Goal: Transaction & Acquisition: Subscribe to service/newsletter

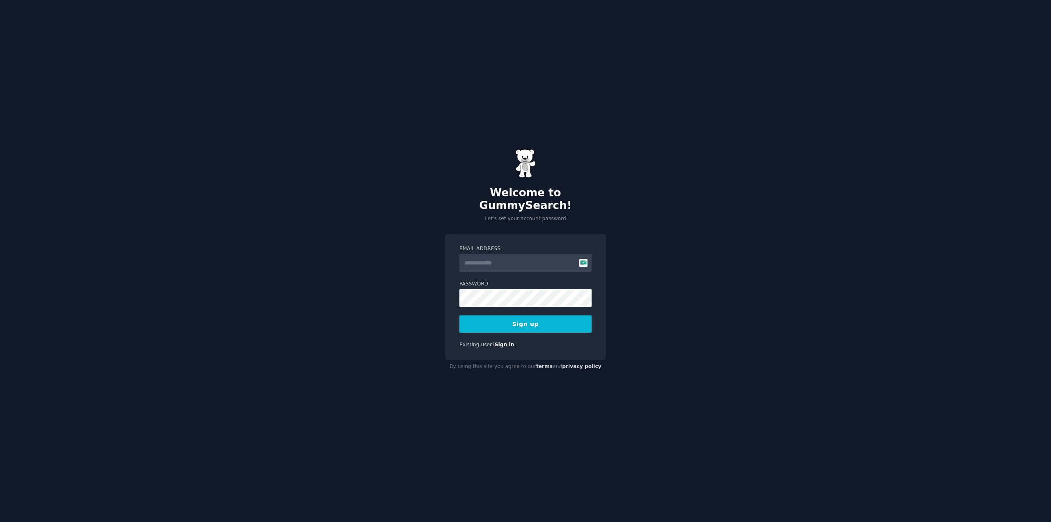
click at [486, 258] on input "Email Address" at bounding box center [525, 263] width 132 height 18
type input "**********"
click at [498, 320] on button "Sign up" at bounding box center [525, 323] width 132 height 17
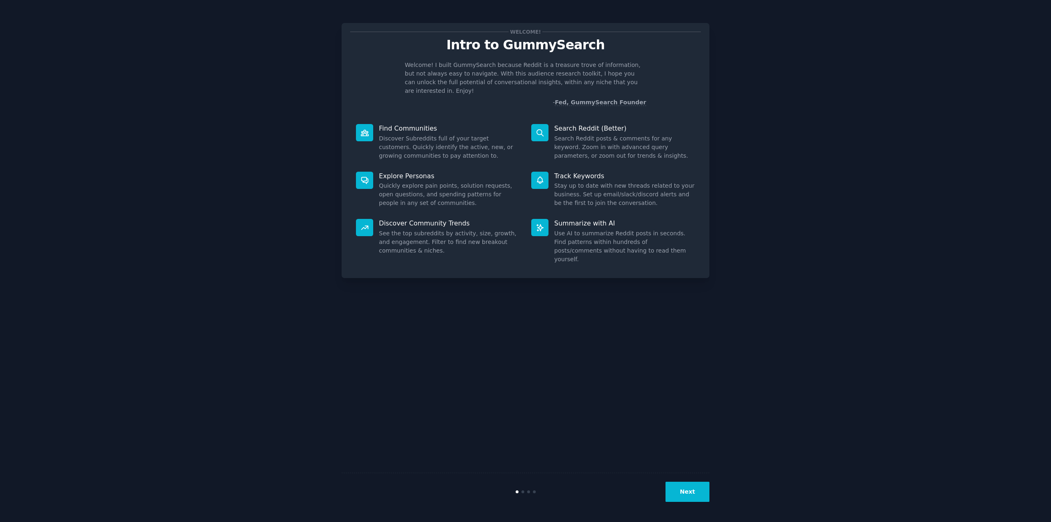
click at [692, 495] on button "Next" at bounding box center [687, 491] width 44 height 20
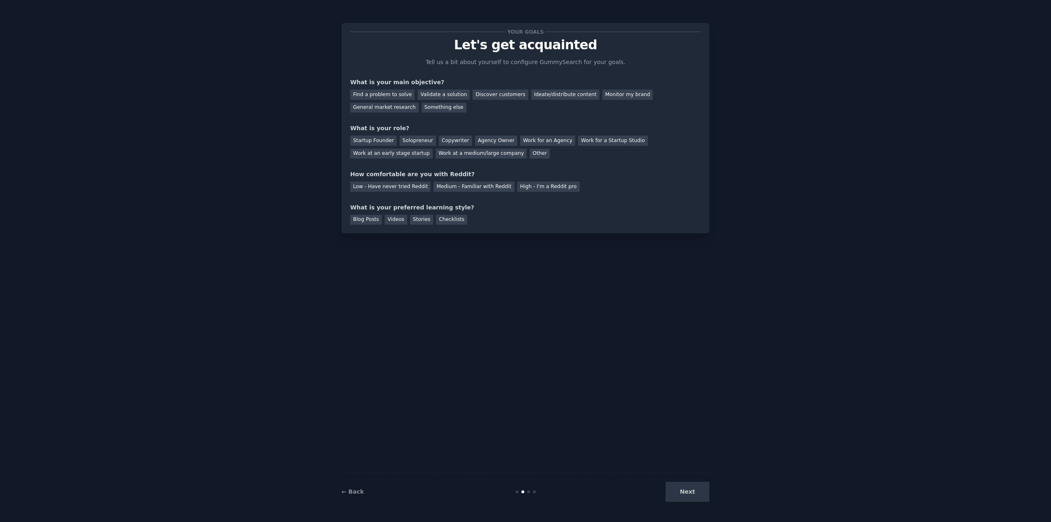
click at [692, 495] on div "Next" at bounding box center [648, 491] width 123 height 20
click at [703, 494] on div "Next" at bounding box center [648, 491] width 123 height 20
drag, startPoint x: 692, startPoint y: 495, endPoint x: 592, endPoint y: 329, distance: 193.5
click at [691, 495] on div "Next" at bounding box center [648, 491] width 123 height 20
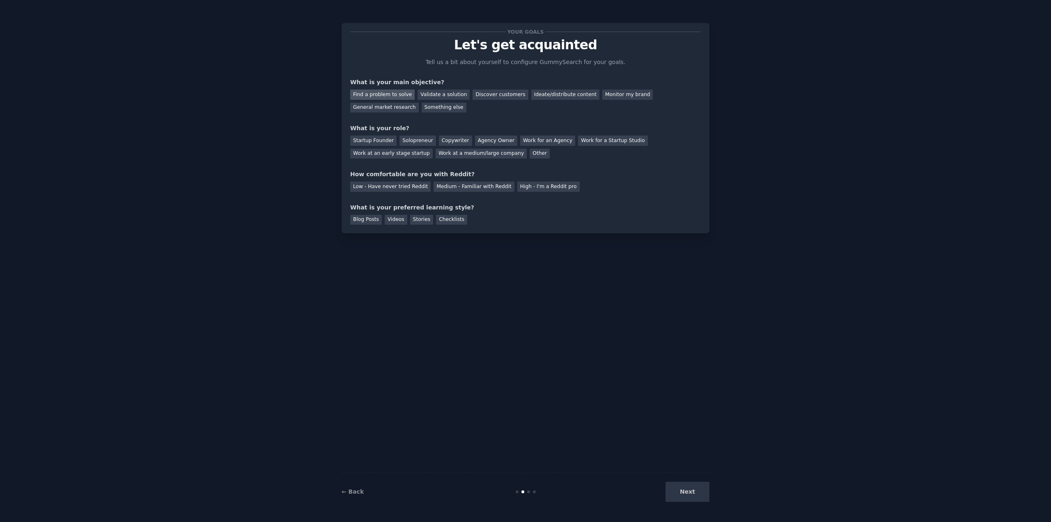
click at [400, 92] on div "Find a problem to solve" at bounding box center [382, 94] width 64 height 10
click at [434, 92] on div "Validate a solution" at bounding box center [443, 94] width 52 height 10
click at [387, 221] on div "Videos" at bounding box center [396, 220] width 23 height 10
click at [436, 218] on div "Checklists" at bounding box center [451, 220] width 31 height 10
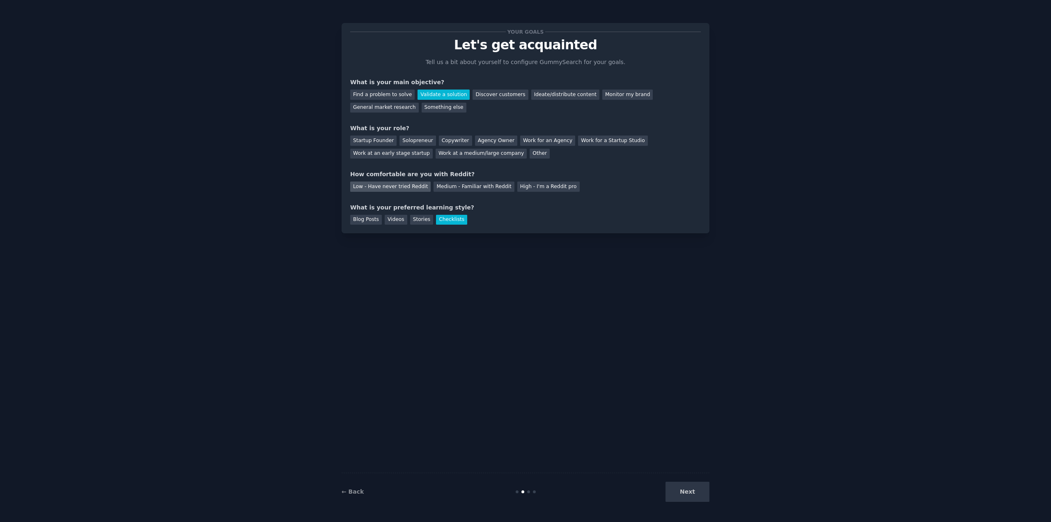
click at [413, 190] on div "Low - Have never tried Reddit" at bounding box center [390, 186] width 80 height 10
click at [438, 188] on div "Medium - Familiar with Reddit" at bounding box center [473, 186] width 80 height 10
click at [383, 144] on div "Startup Founder" at bounding box center [373, 140] width 46 height 10
click at [436, 152] on div "Work at a medium/large company" at bounding box center [481, 154] width 91 height 10
click at [687, 491] on button "Next" at bounding box center [687, 491] width 44 height 20
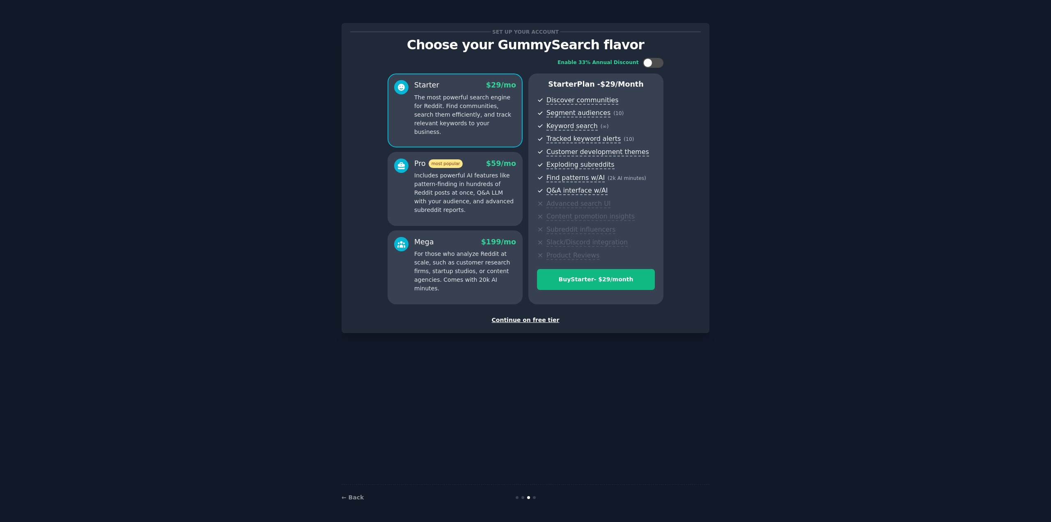
click at [527, 319] on div "Continue on free tier" at bounding box center [525, 320] width 351 height 9
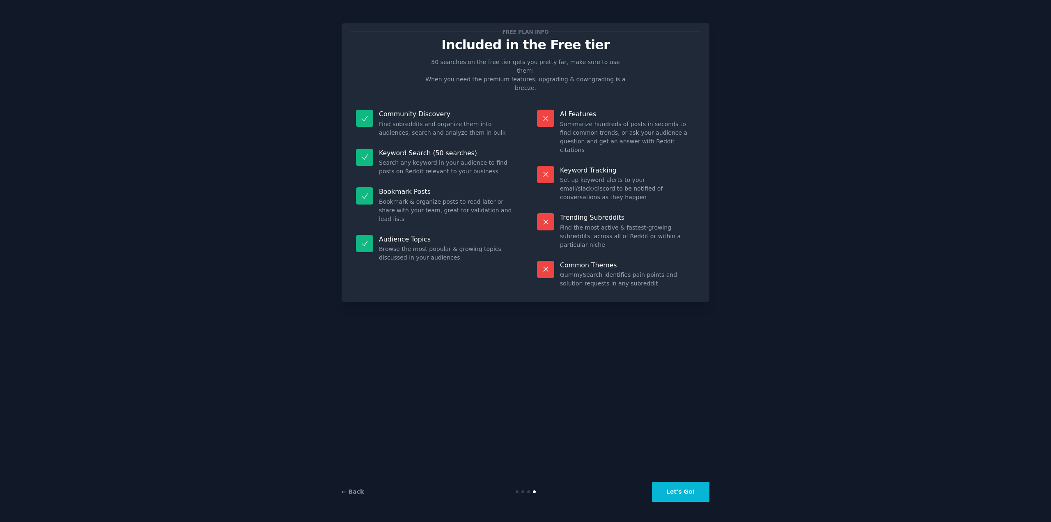
click at [694, 499] on button "Let's Go!" at bounding box center [680, 491] width 57 height 20
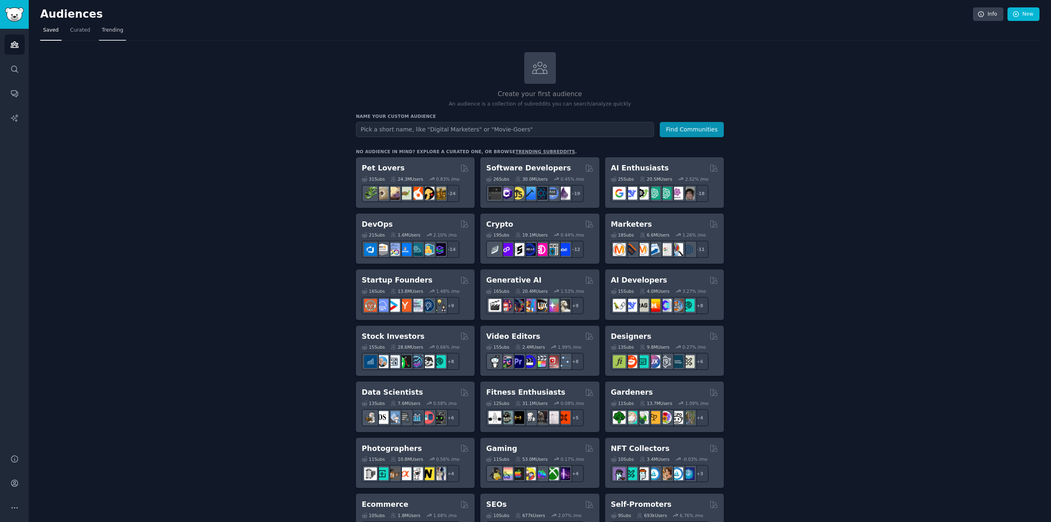
click at [102, 28] on span "Trending" at bounding box center [112, 30] width 21 height 7
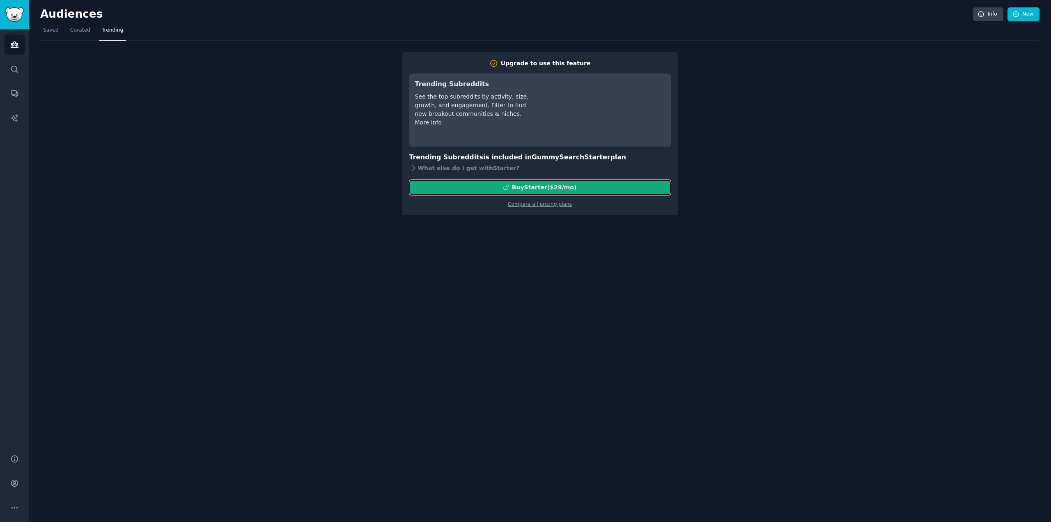
click at [504, 190] on div "Buy Starter ($ 29 /mo )" at bounding box center [540, 187] width 261 height 9
